Goal: Check status: Check status

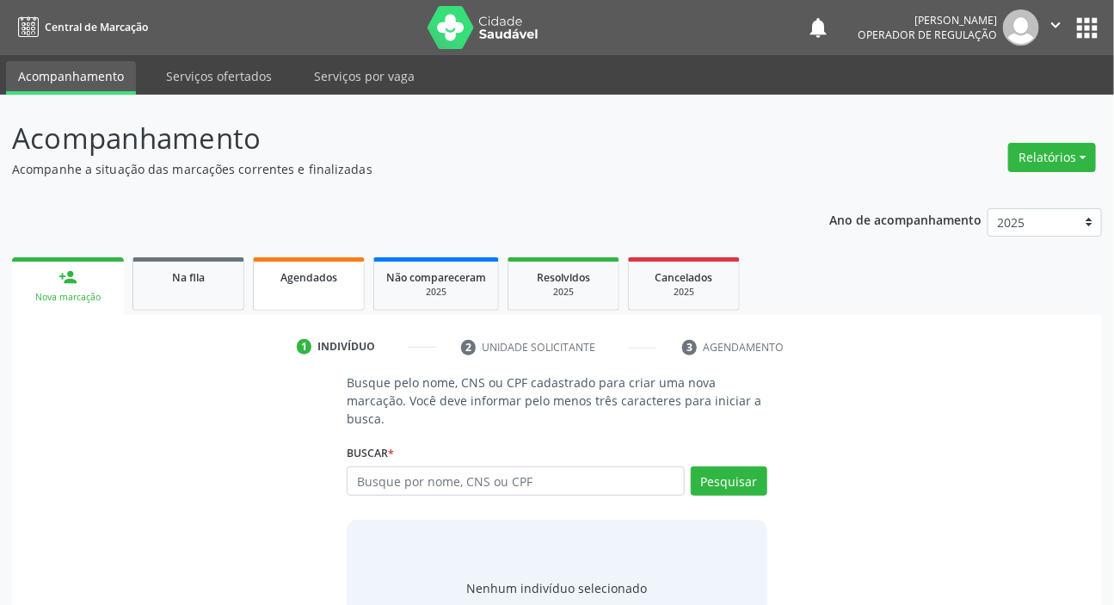
click at [293, 279] on span "Agendados" at bounding box center [308, 277] width 57 height 15
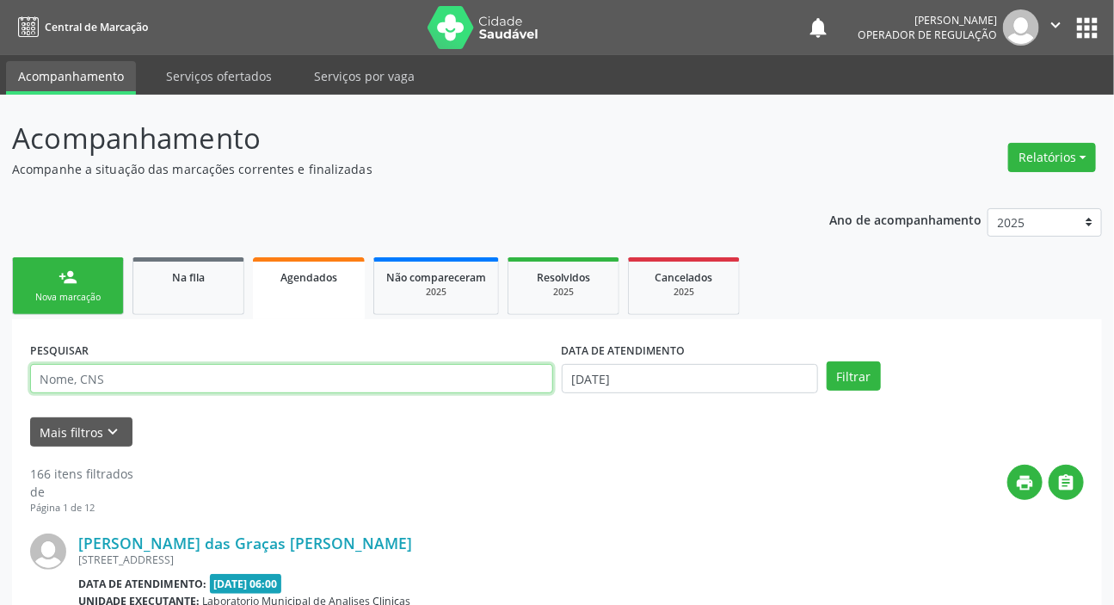
click at [277, 378] on input "text" at bounding box center [291, 378] width 523 height 29
type input "701005896579392"
click at [827, 361] on button "Filtrar" at bounding box center [854, 375] width 54 height 29
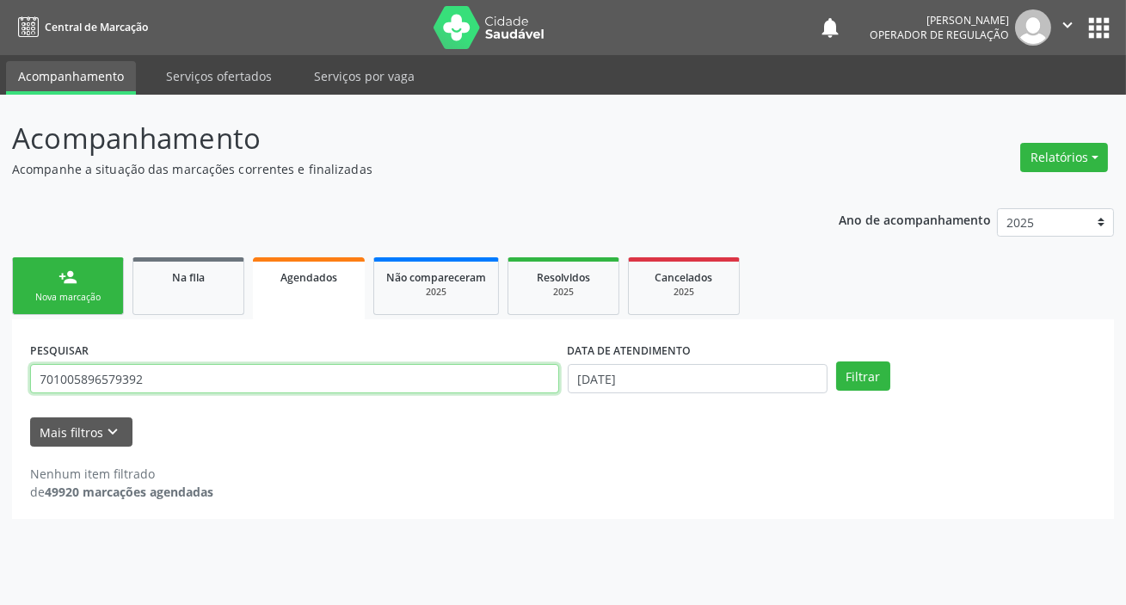
click at [59, 381] on input "701005896579392" at bounding box center [294, 378] width 529 height 29
click at [87, 373] on input "701005896579392" at bounding box center [294, 378] width 529 height 29
click at [119, 374] on input "701005896579392" at bounding box center [294, 378] width 529 height 29
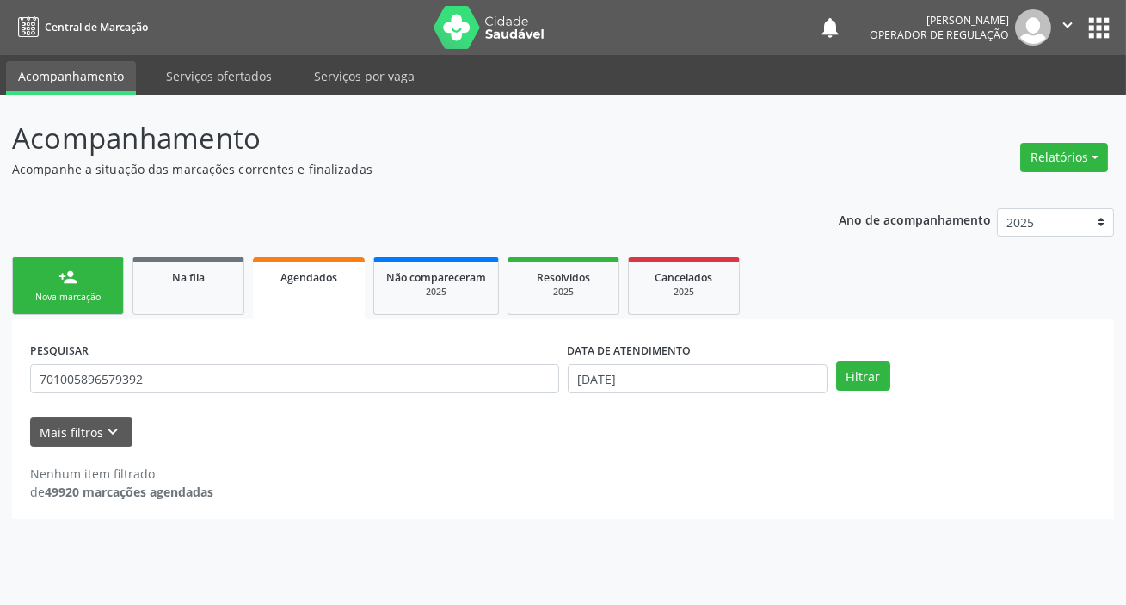
click at [434, 160] on p "Acompanhe a situação das marcações correntes e finalizadas" at bounding box center [398, 169] width 772 height 18
click at [1098, 34] on button "apps" at bounding box center [1099, 28] width 30 height 30
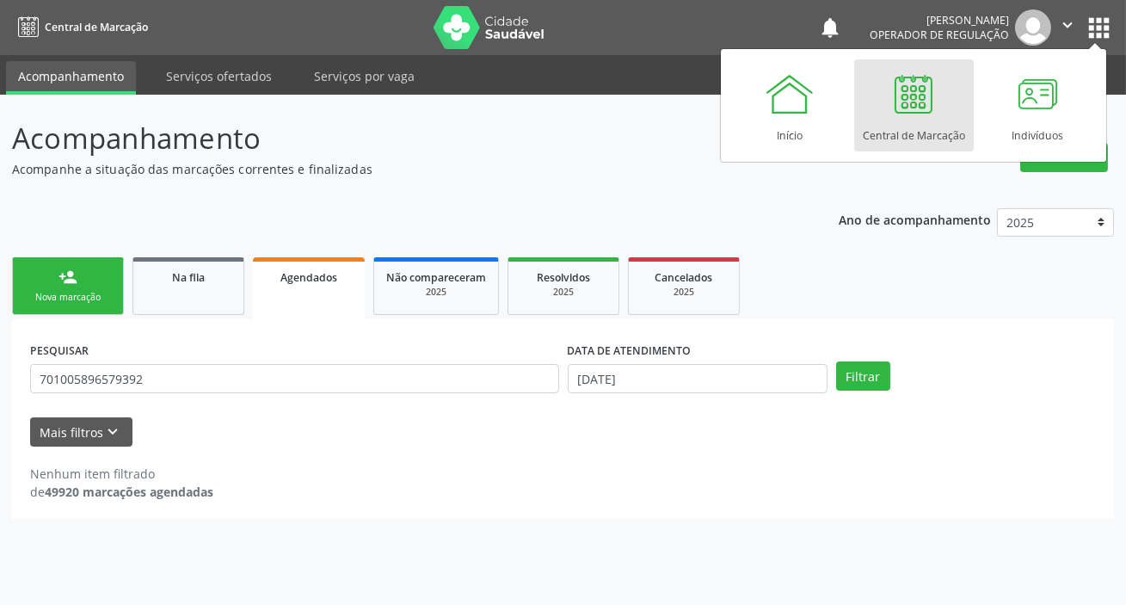
click at [680, 126] on p "Acompanhamento" at bounding box center [398, 138] width 772 height 43
